Goal: Task Accomplishment & Management: Use online tool/utility

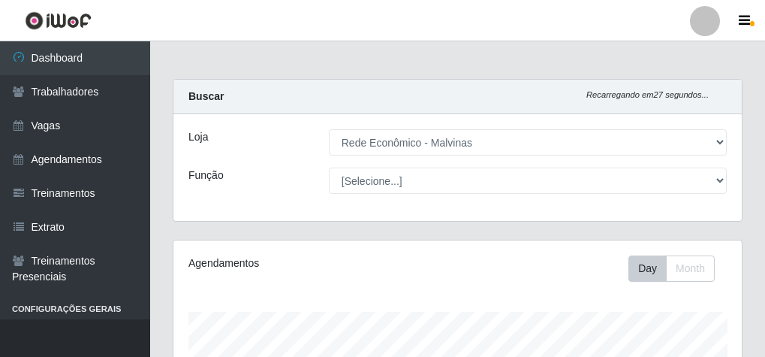
select select "194"
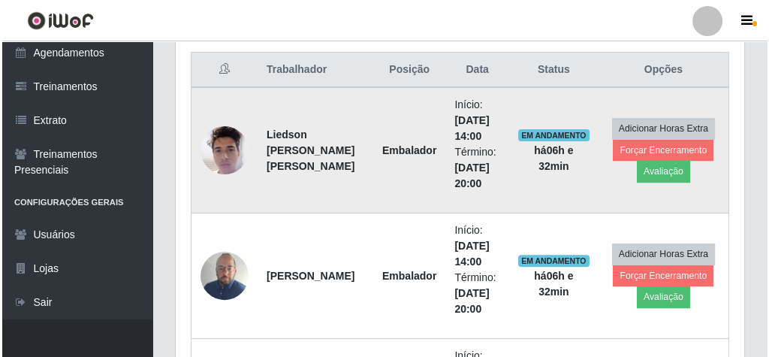
scroll to position [540, 0]
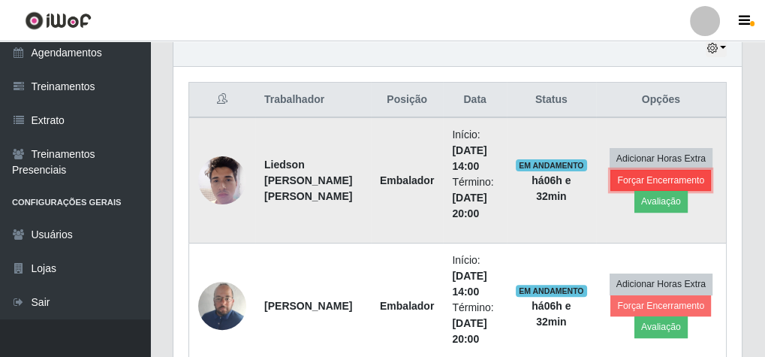
click at [623, 173] on button "Forçar Encerramento" at bounding box center [660, 180] width 101 height 21
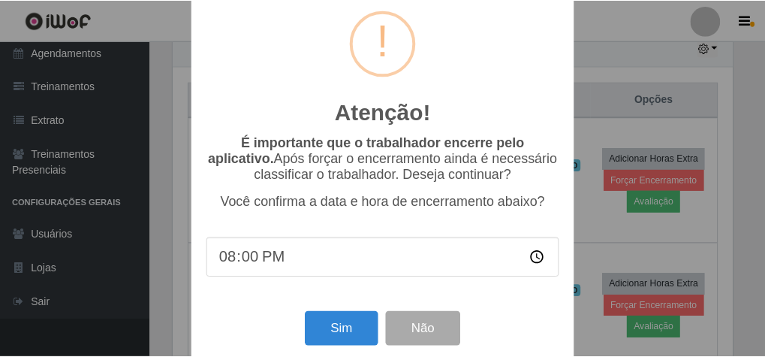
scroll to position [49, 0]
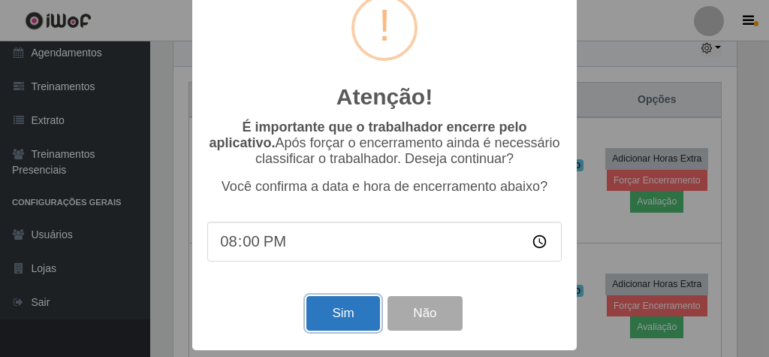
click at [332, 305] on button "Sim" at bounding box center [342, 313] width 73 height 35
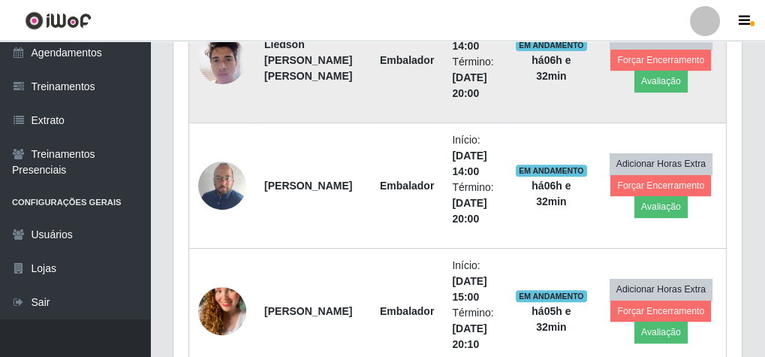
scroll to position [311, 563]
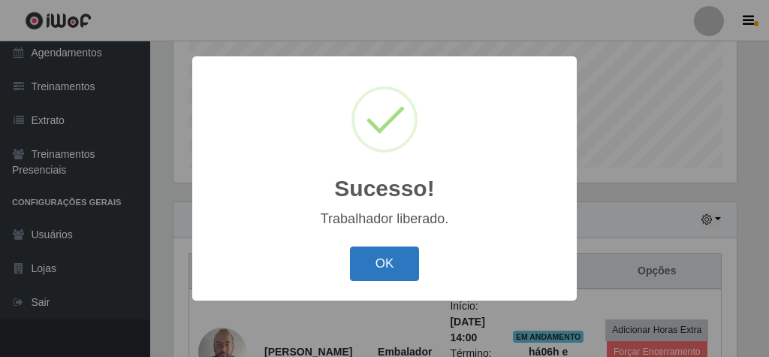
click at [360, 263] on button "OK" at bounding box center [385, 263] width 70 height 35
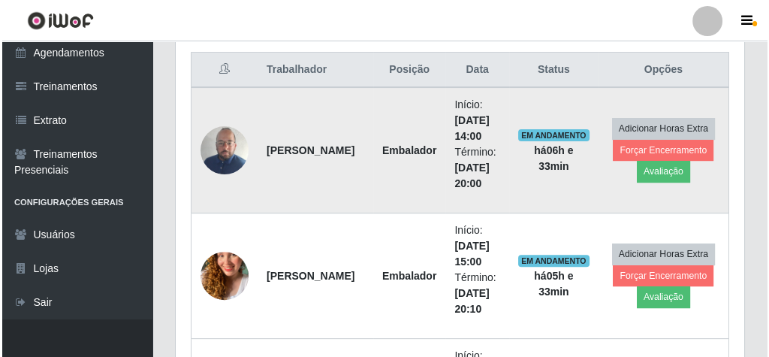
scroll to position [549, 0]
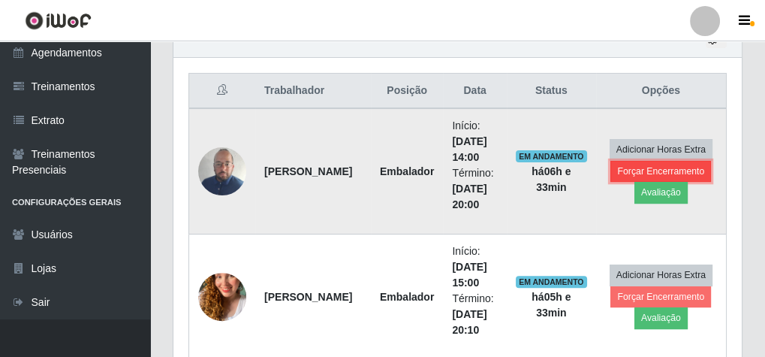
click at [656, 164] on button "Forçar Encerramento" at bounding box center [660, 171] width 101 height 21
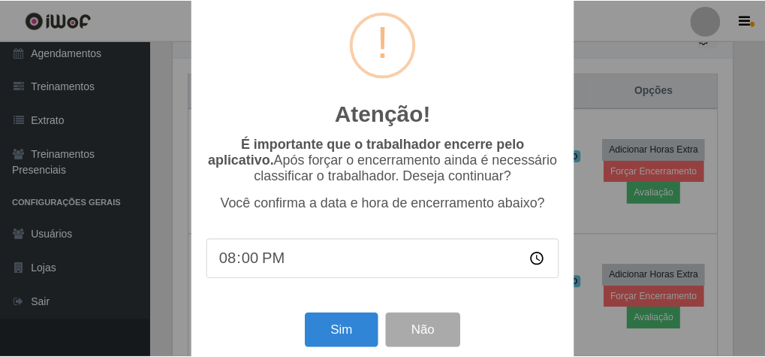
scroll to position [49, 0]
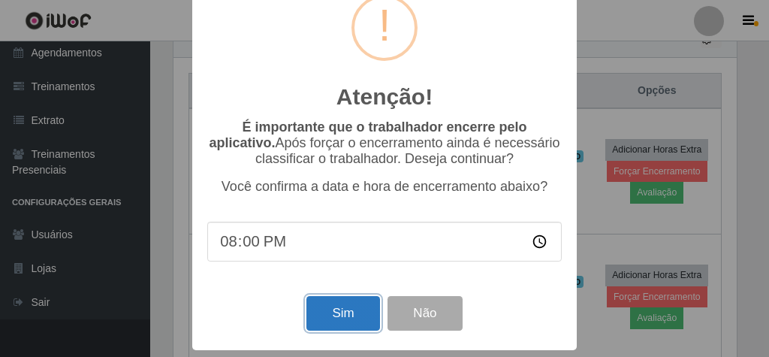
click at [347, 301] on button "Sim" at bounding box center [342, 313] width 73 height 35
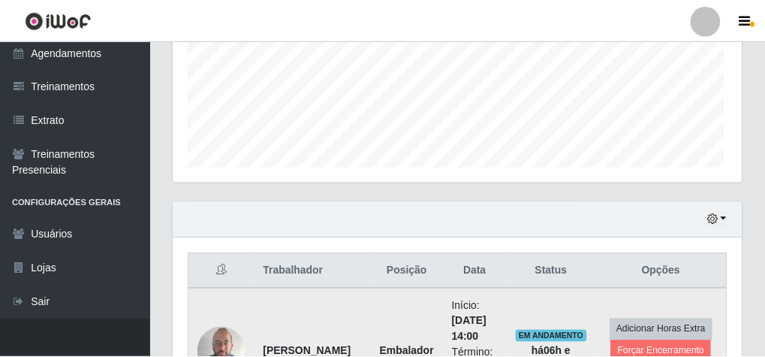
scroll to position [311, 563]
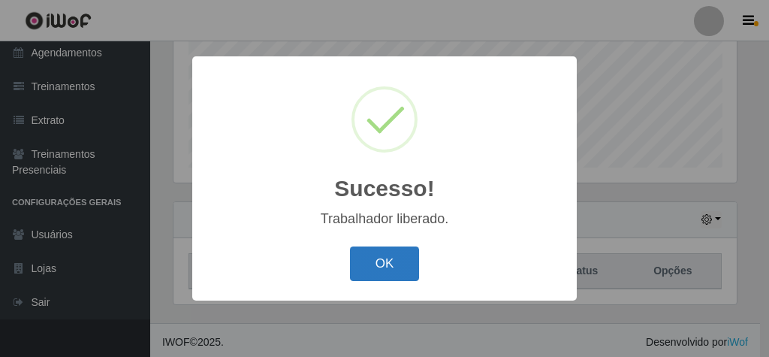
click at [372, 257] on button "OK" at bounding box center [385, 263] width 70 height 35
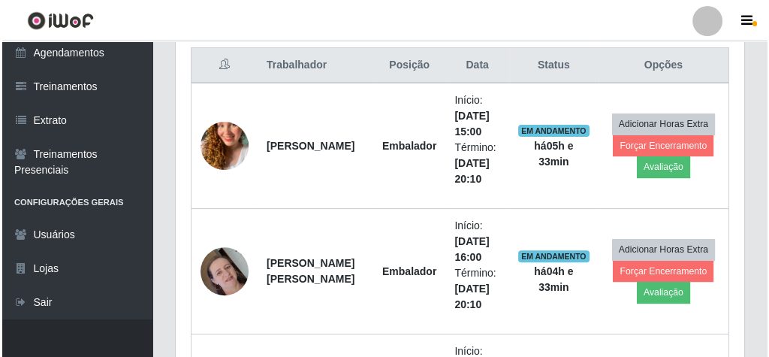
scroll to position [609, 0]
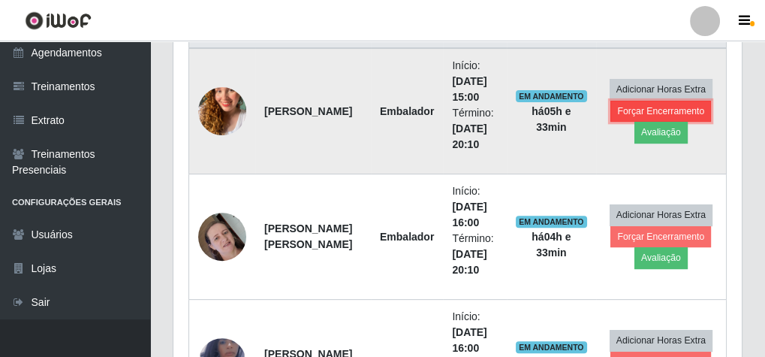
click at [625, 102] on button "Forçar Encerramento" at bounding box center [660, 111] width 101 height 21
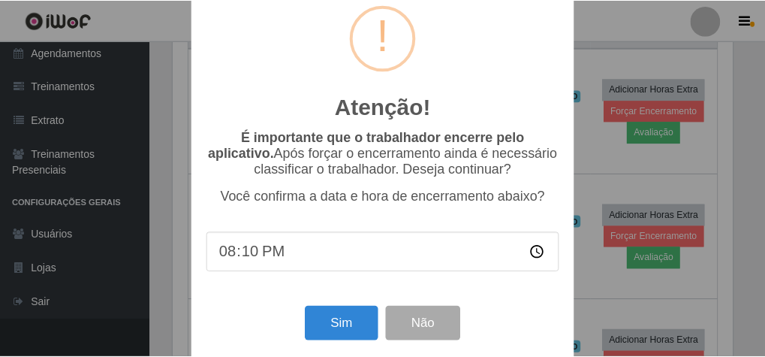
scroll to position [49, 0]
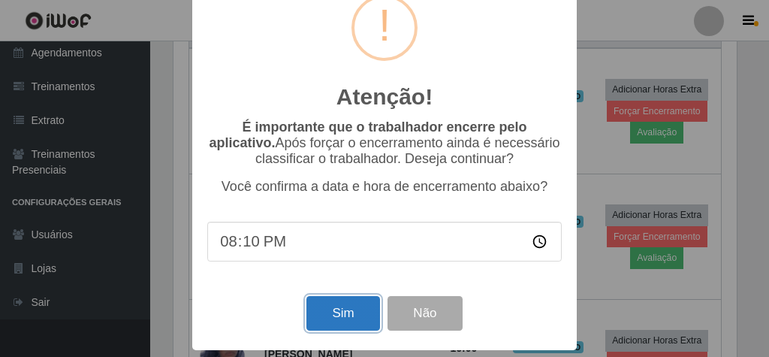
click at [354, 307] on button "Sim" at bounding box center [342, 313] width 73 height 35
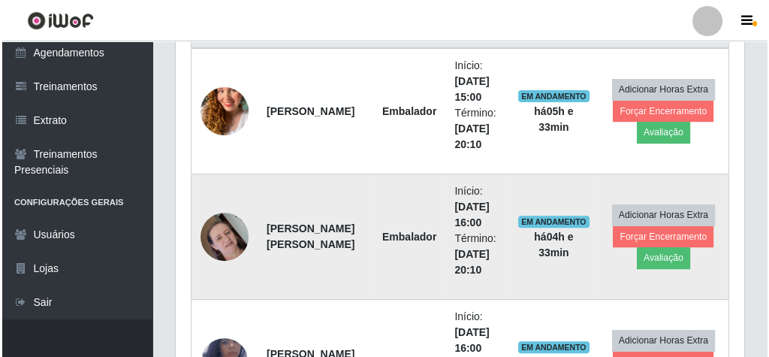
scroll to position [0, 0]
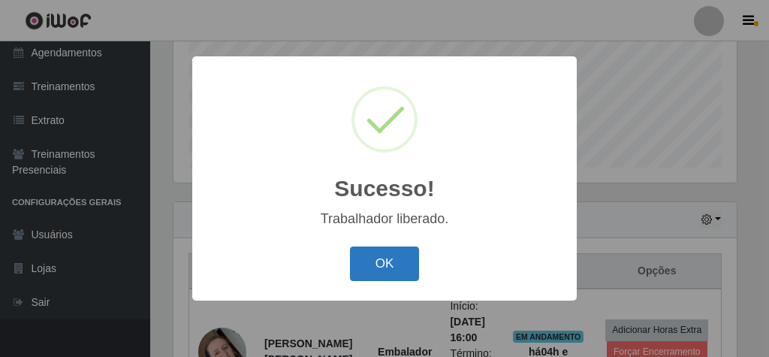
click at [395, 259] on button "OK" at bounding box center [385, 263] width 70 height 35
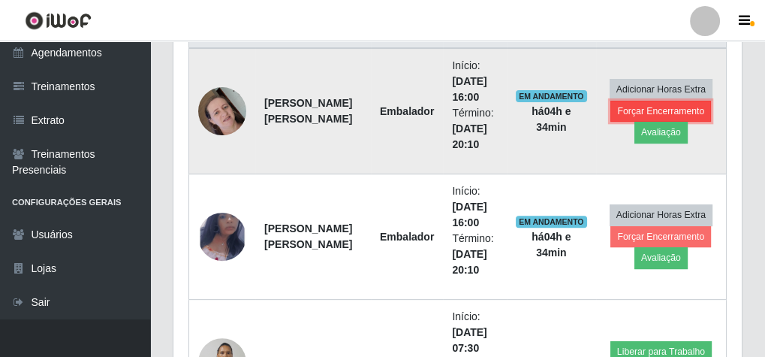
click at [623, 110] on button "Forçar Encerramento" at bounding box center [660, 111] width 101 height 21
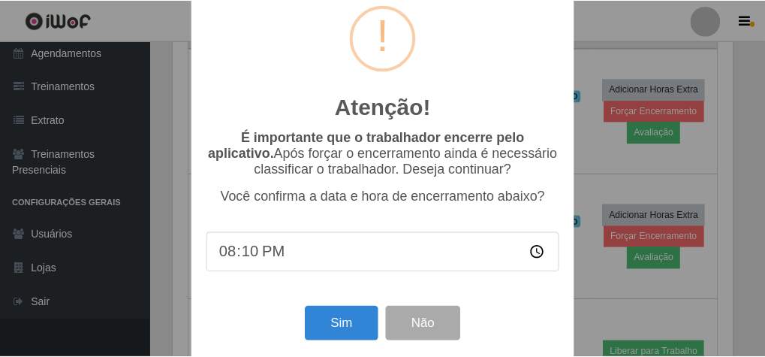
scroll to position [49, 0]
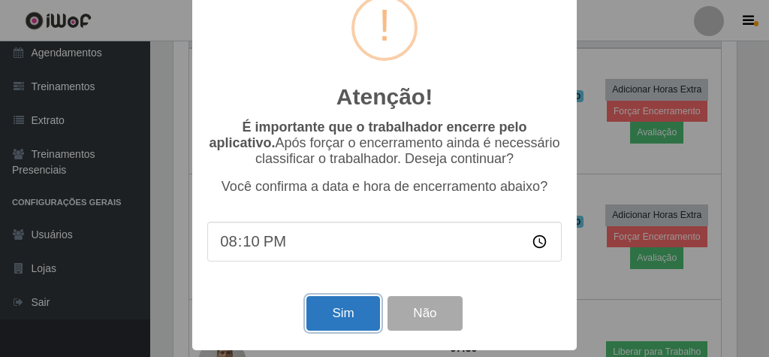
click at [340, 302] on button "Sim" at bounding box center [342, 313] width 73 height 35
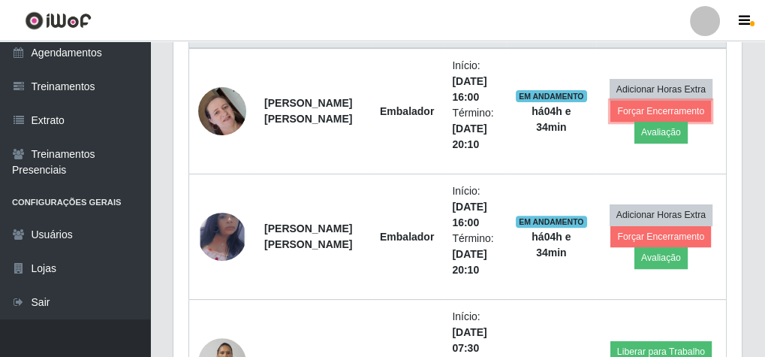
scroll to position [750226, 749968]
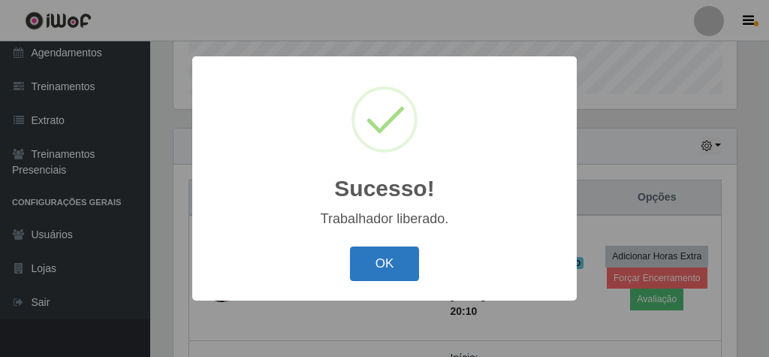
click at [375, 249] on button "OK" at bounding box center [385, 263] width 70 height 35
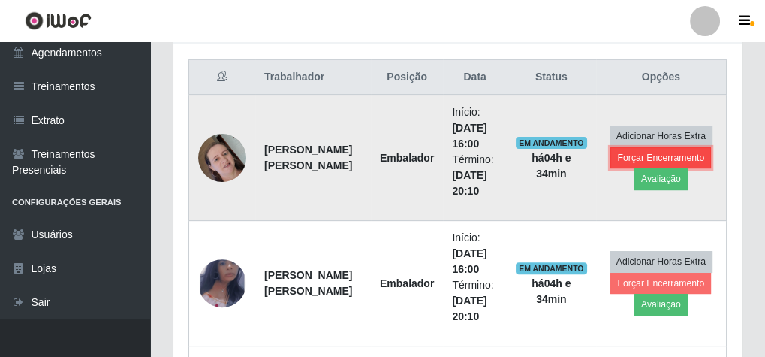
click at [636, 153] on button "Forçar Encerramento" at bounding box center [660, 157] width 101 height 21
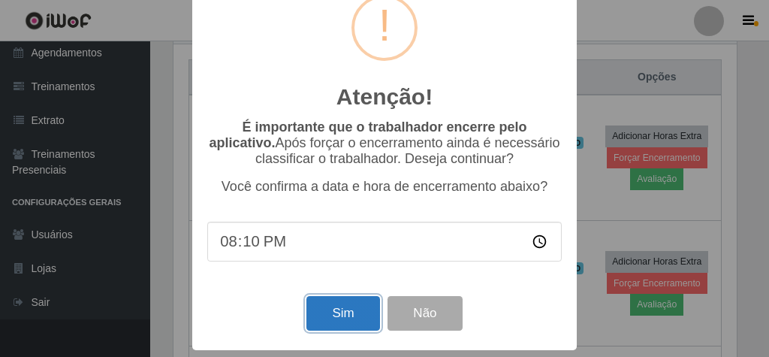
click at [329, 306] on button "Sim" at bounding box center [342, 313] width 73 height 35
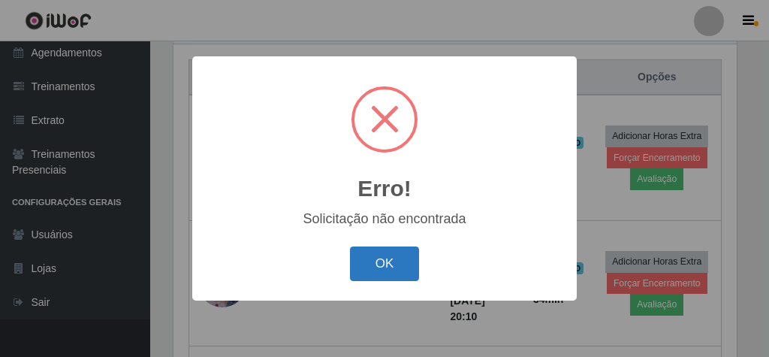
click at [370, 257] on button "OK" at bounding box center [385, 263] width 70 height 35
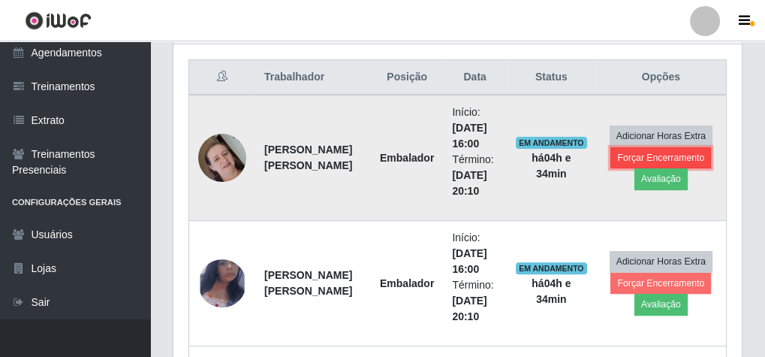
click at [636, 147] on button "Forçar Encerramento" at bounding box center [660, 157] width 101 height 21
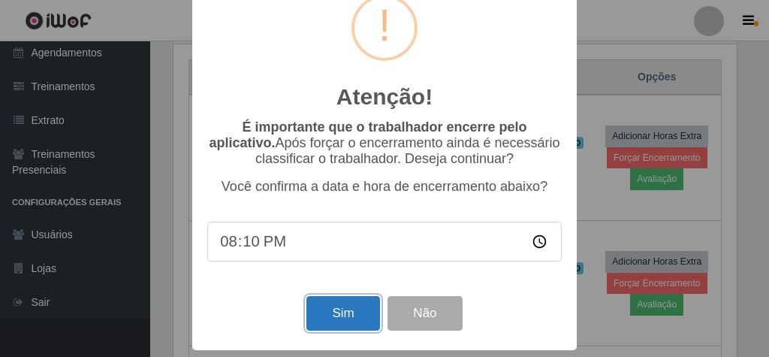
click at [355, 315] on button "Sim" at bounding box center [342, 313] width 73 height 35
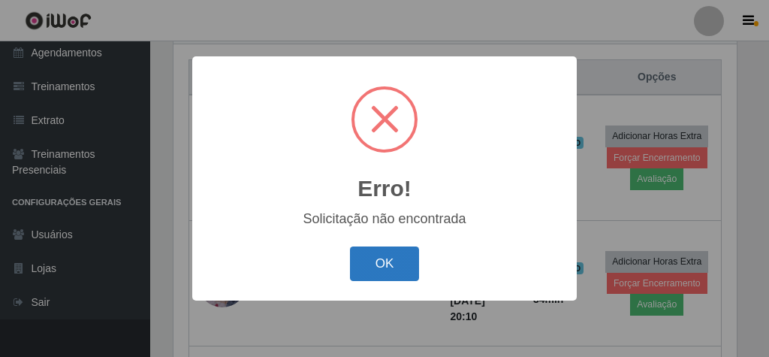
click at [400, 260] on button "OK" at bounding box center [385, 263] width 70 height 35
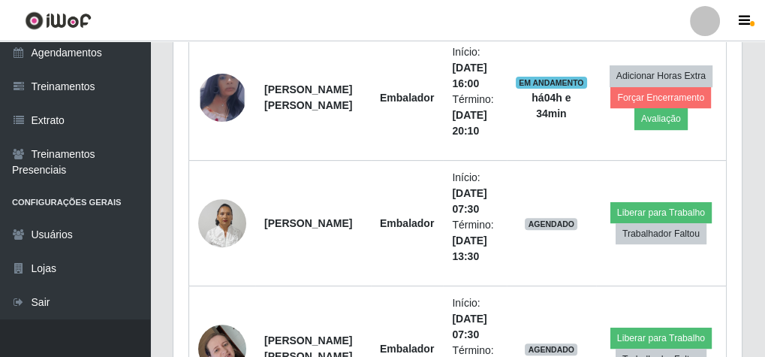
click at [619, 218] on button "Liberar para Trabalho" at bounding box center [660, 212] width 101 height 21
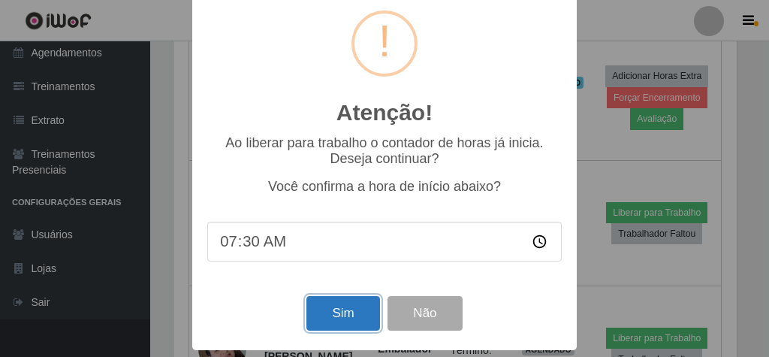
click at [351, 317] on button "Sim" at bounding box center [342, 313] width 73 height 35
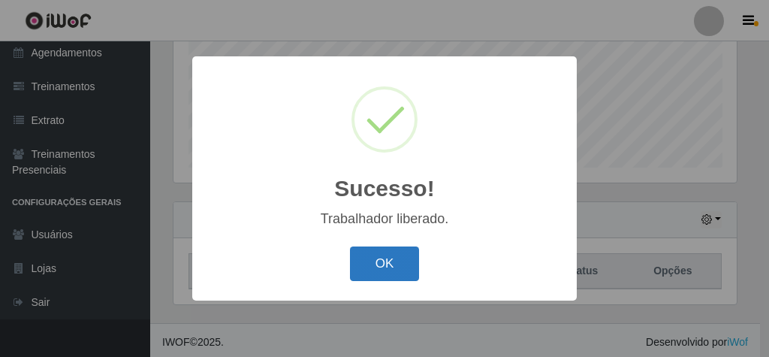
click at [363, 267] on button "OK" at bounding box center [385, 263] width 70 height 35
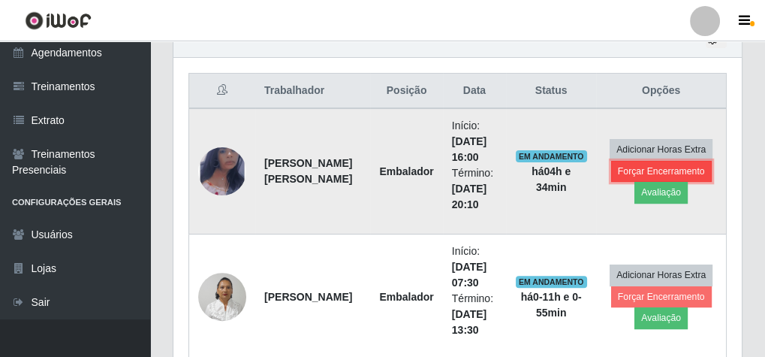
click at [627, 164] on button "Forçar Encerramento" at bounding box center [661, 171] width 101 height 21
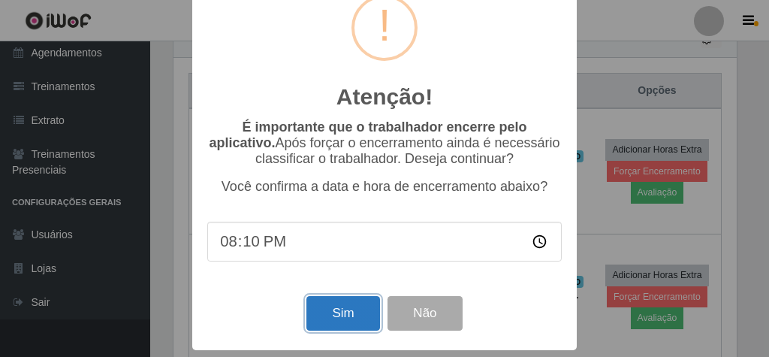
click at [326, 319] on button "Sim" at bounding box center [342, 313] width 73 height 35
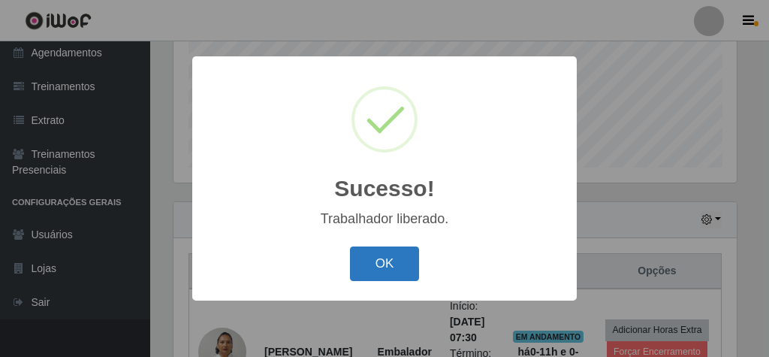
click at [387, 254] on button "OK" at bounding box center [385, 263] width 70 height 35
